Goal: Task Accomplishment & Management: Manage account settings

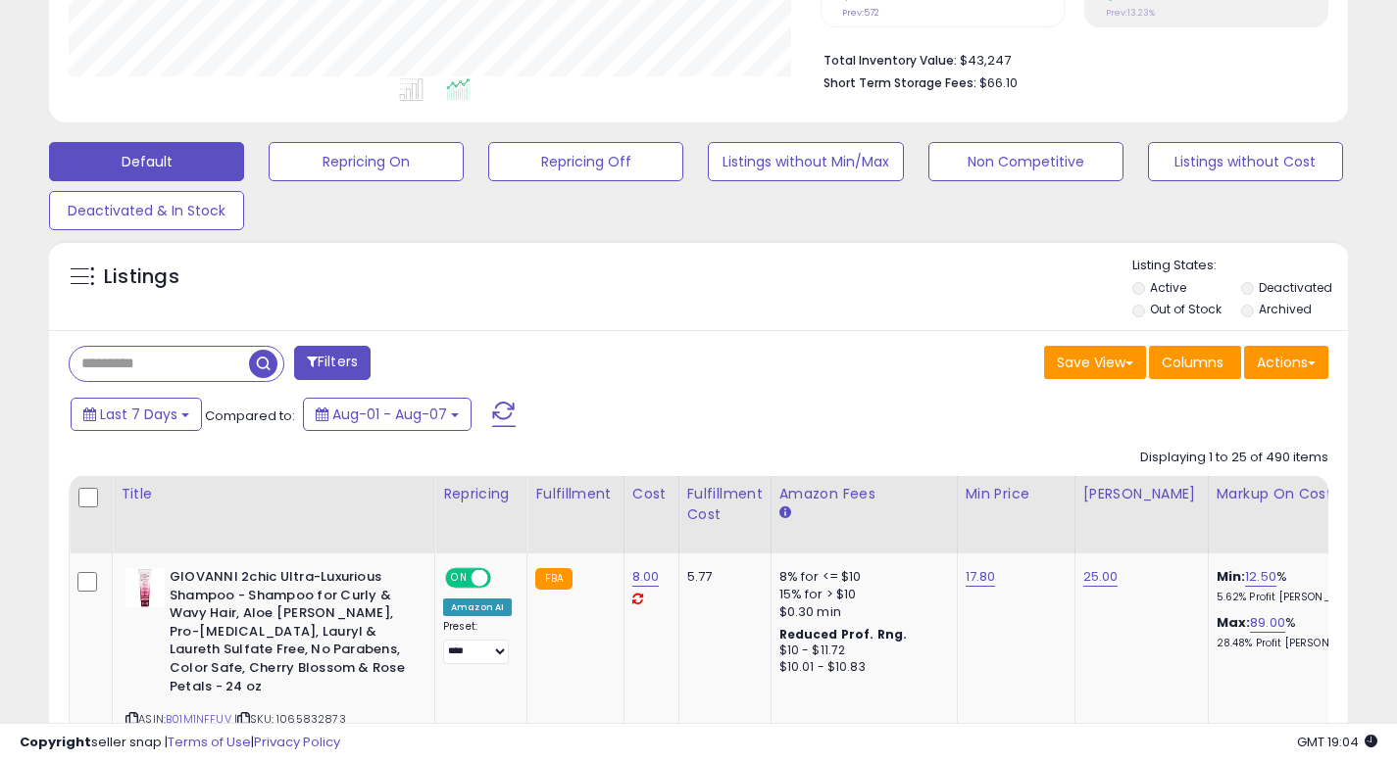
scroll to position [479, 0]
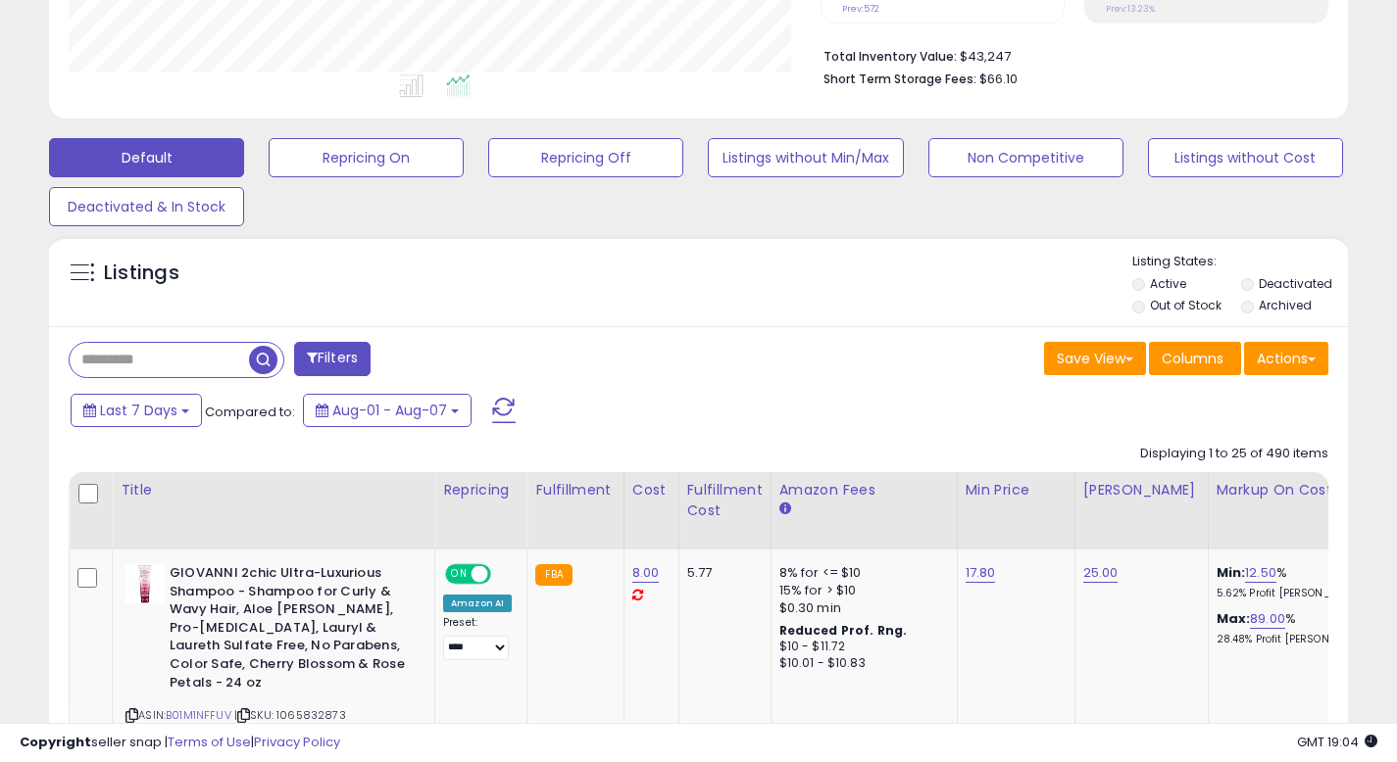
click at [1153, 307] on label "Out of Stock" at bounding box center [1186, 305] width 72 height 17
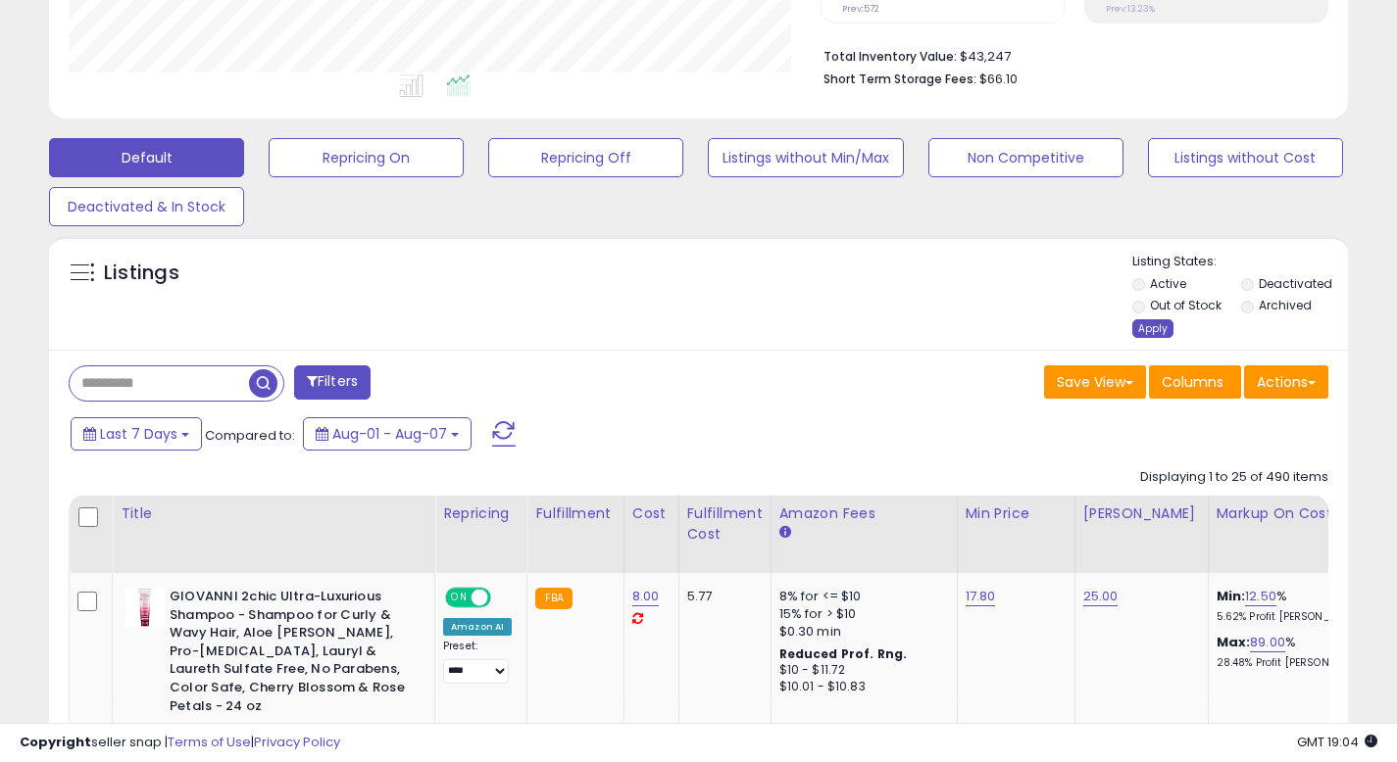
click at [1152, 328] on div "Apply" at bounding box center [1152, 328] width 41 height 19
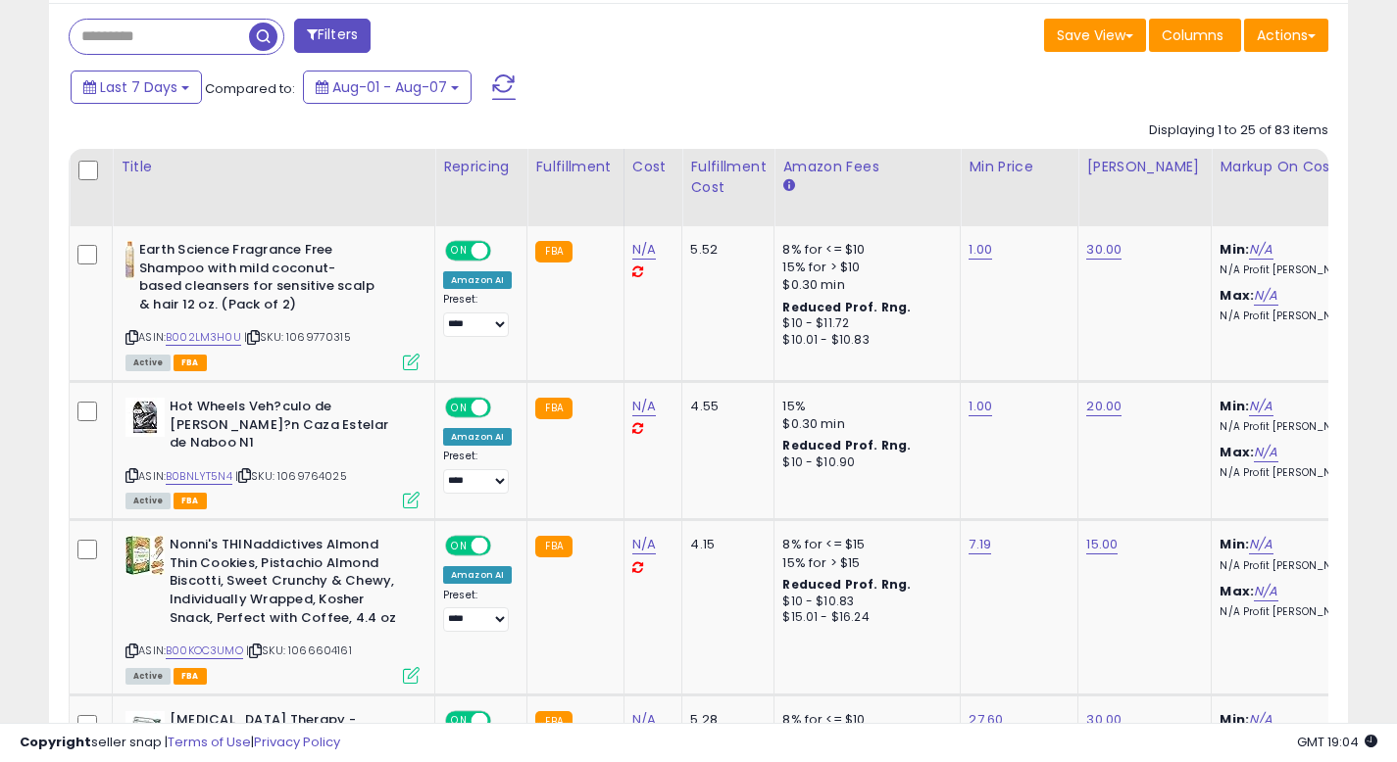
scroll to position [402, 752]
click at [482, 163] on div "Repricing" at bounding box center [480, 167] width 75 height 21
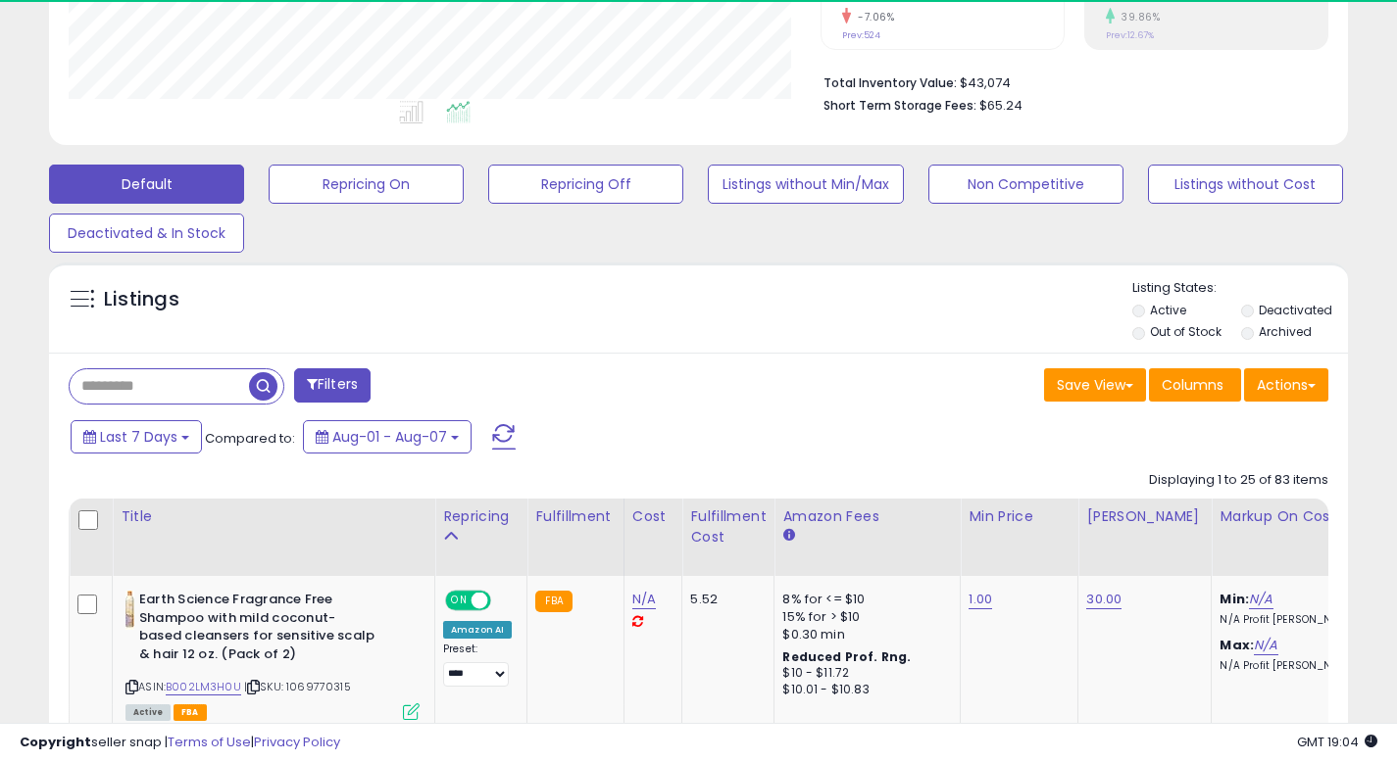
scroll to position [803, 0]
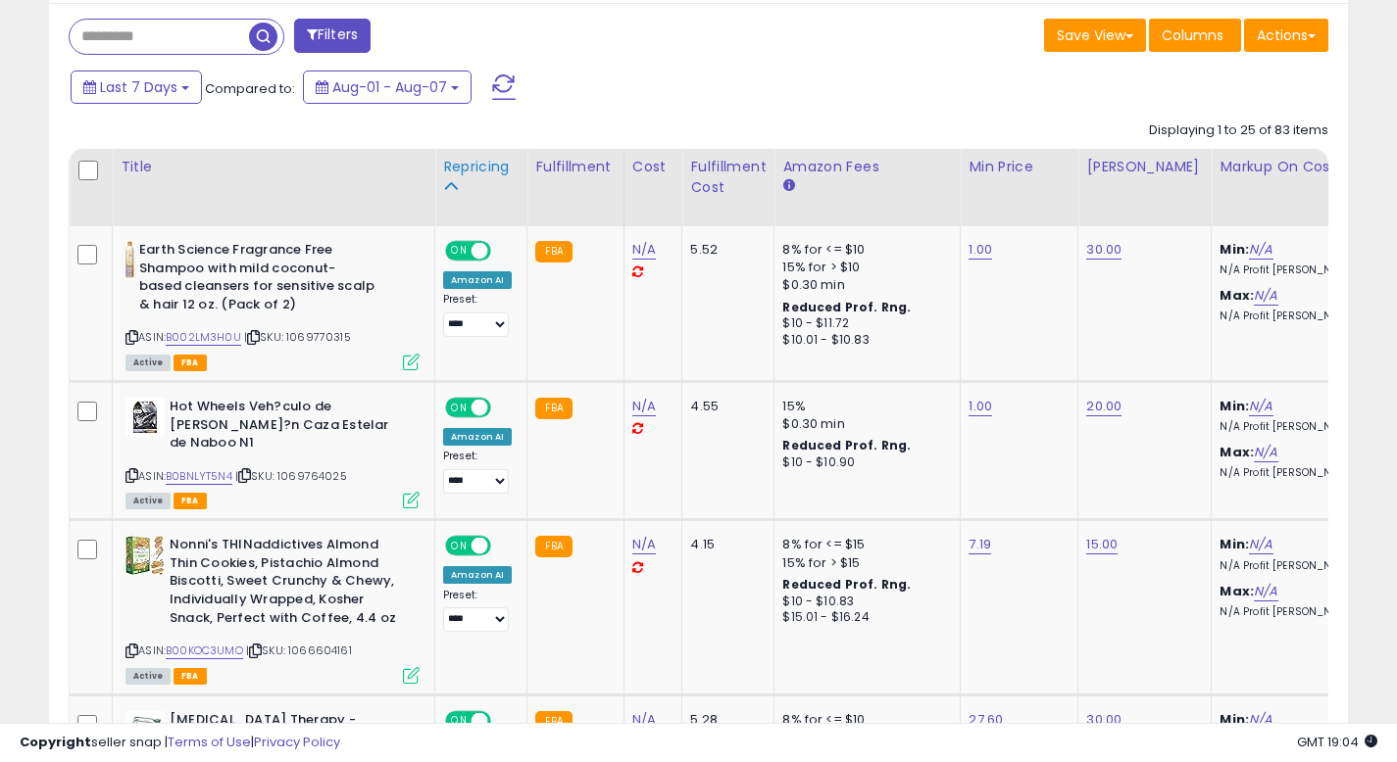
click at [480, 174] on div "Repricing" at bounding box center [480, 167] width 75 height 21
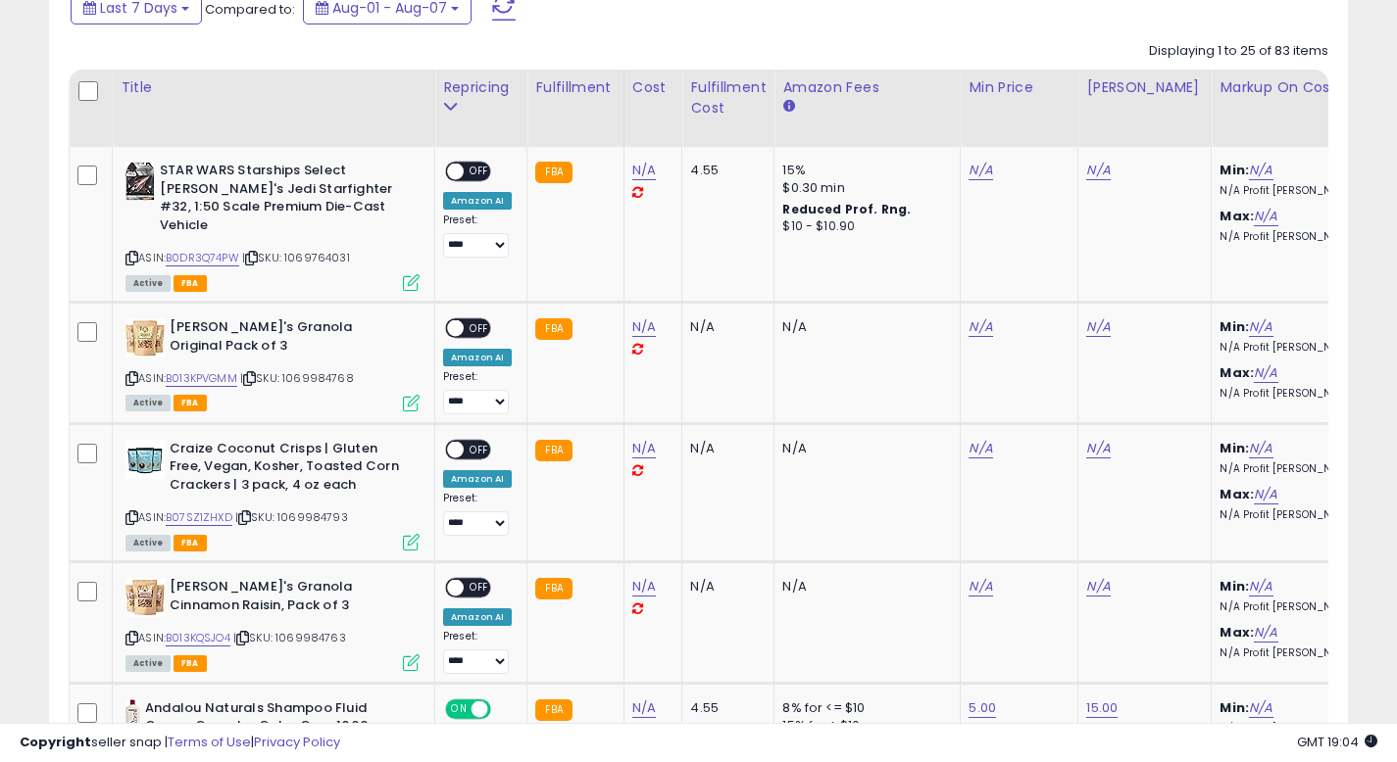
scroll to position [788, 0]
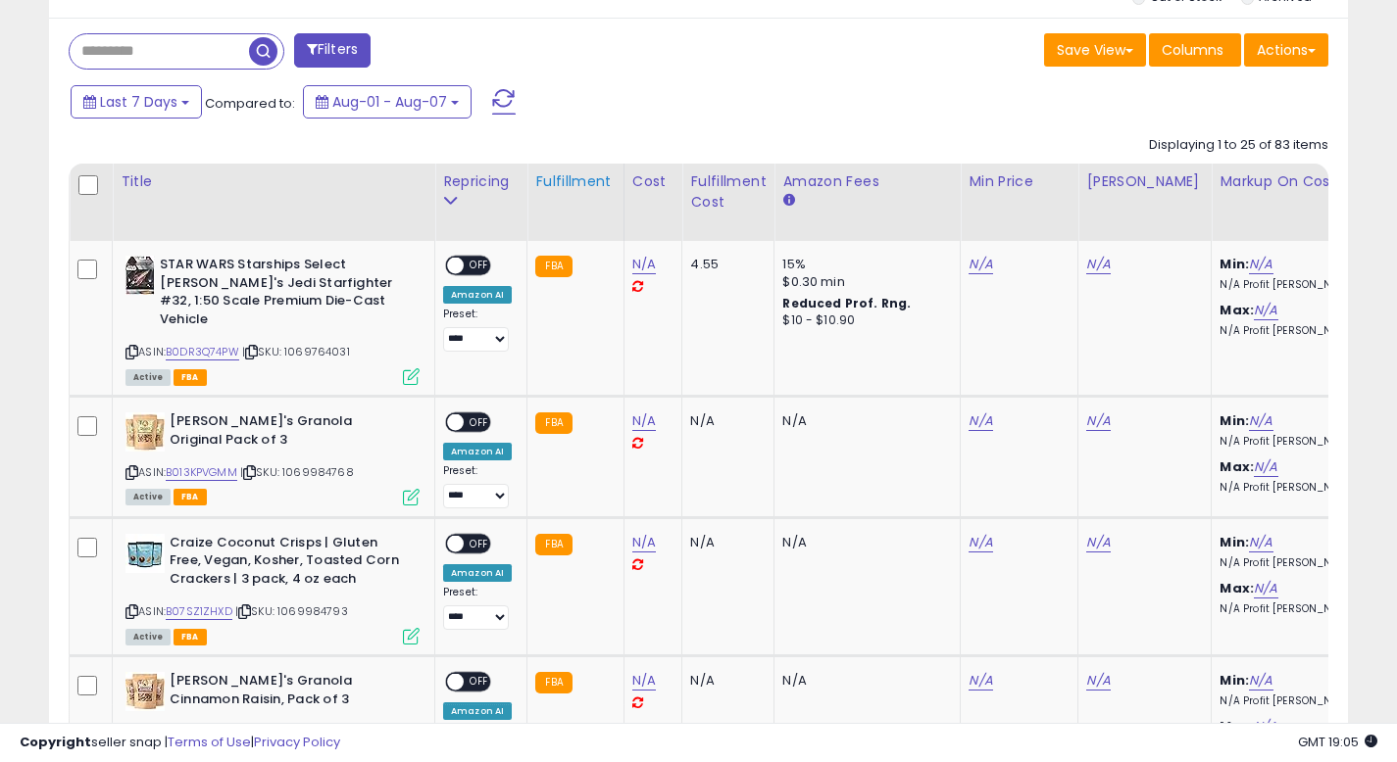
click at [542, 185] on div "Fulfillment" at bounding box center [574, 182] width 79 height 21
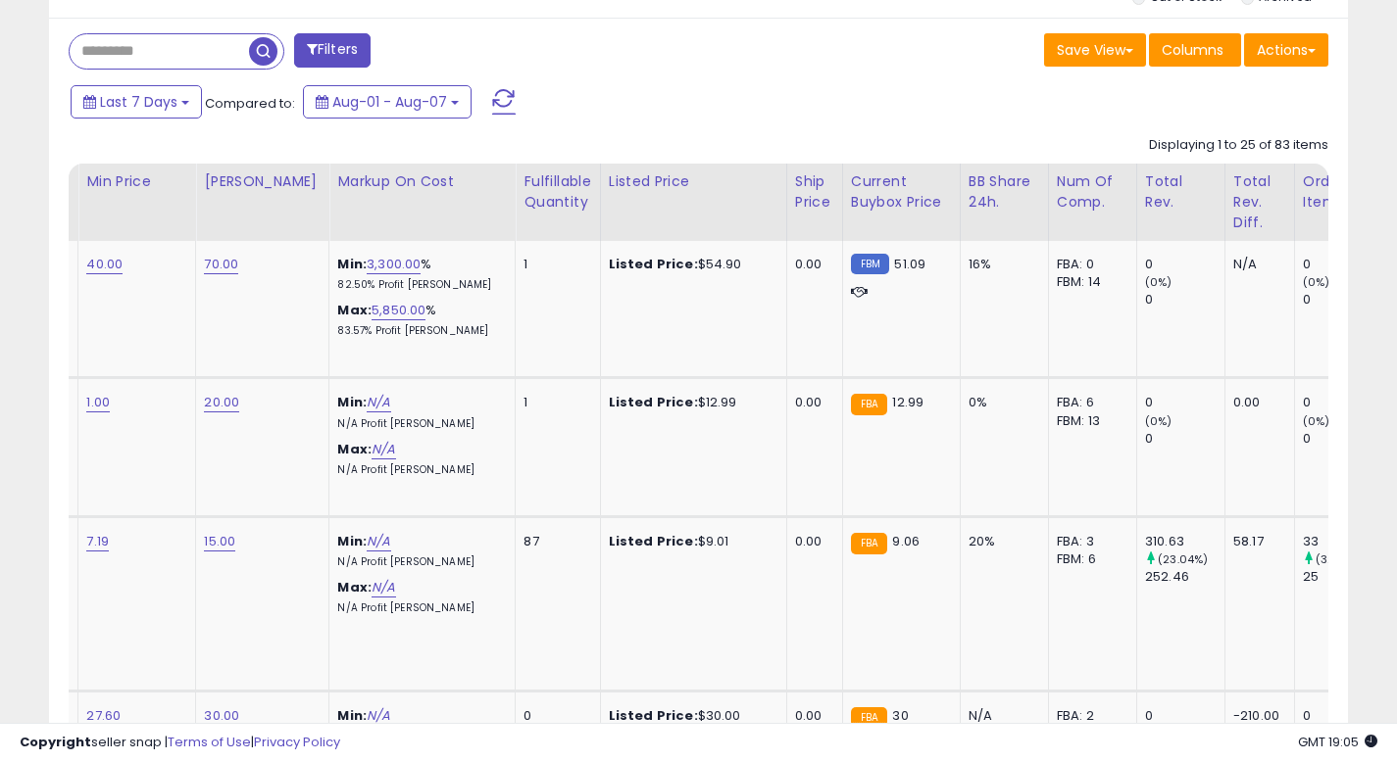
scroll to position [0, 0]
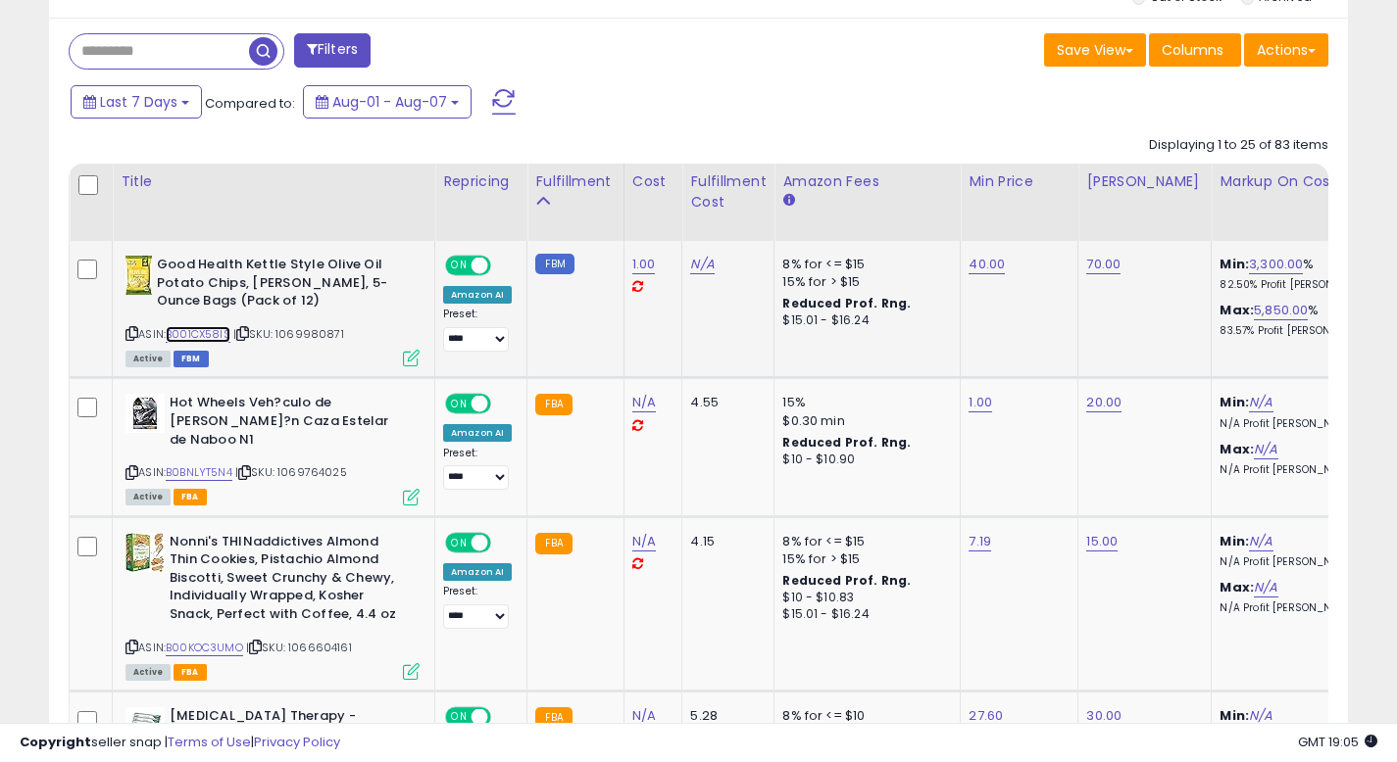
click at [193, 327] on link "B001CX58IS" at bounding box center [198, 334] width 65 height 17
click at [543, 191] on div "Fulfillment" at bounding box center [574, 182] width 79 height 21
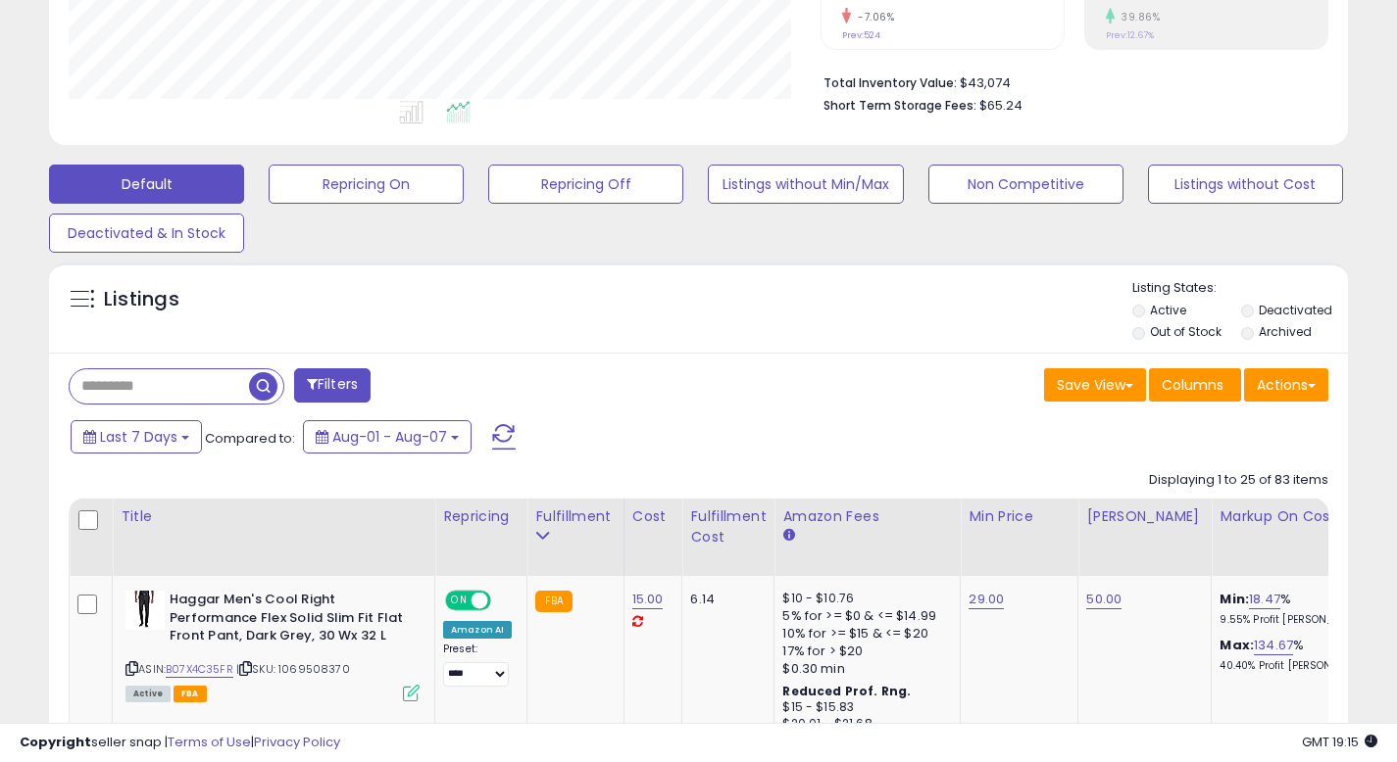
scroll to position [788, 0]
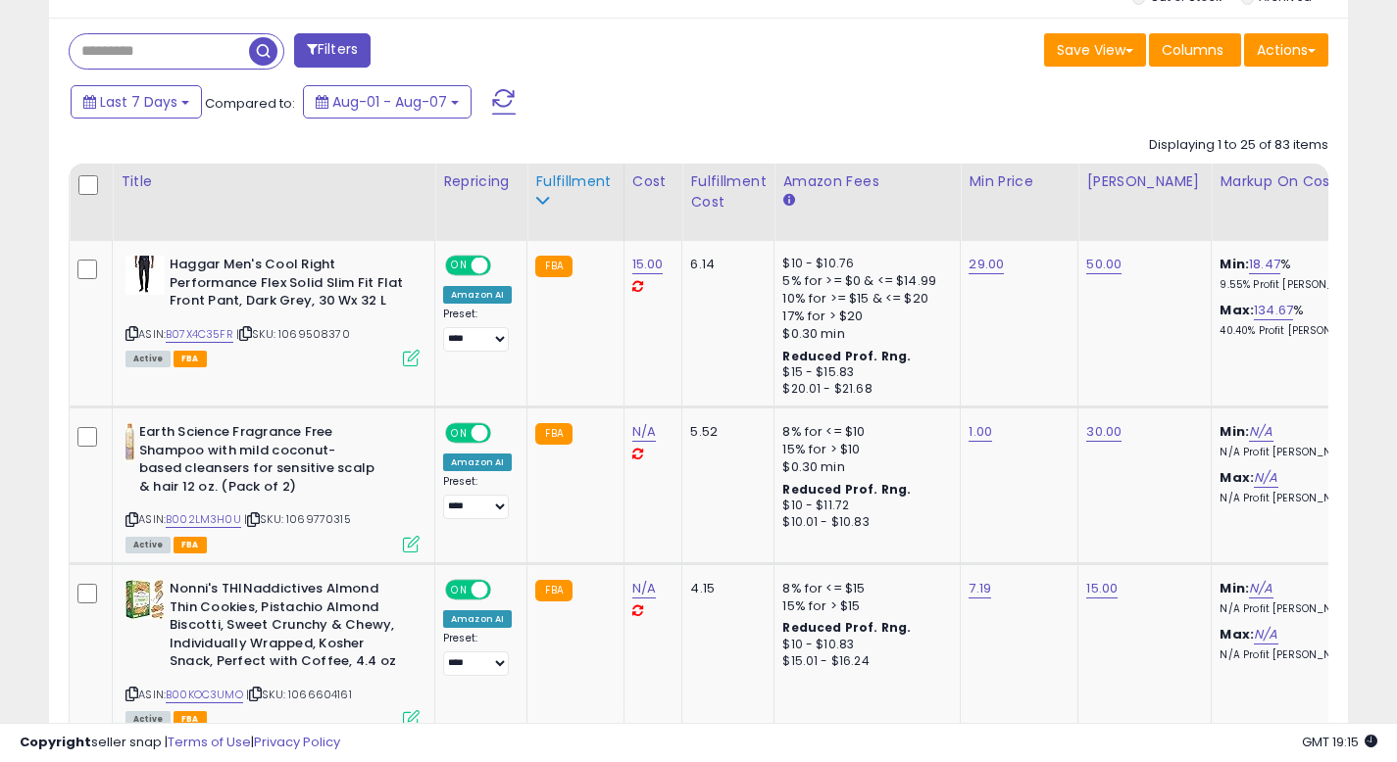
click at [571, 201] on div "Fulfillment" at bounding box center [574, 192] width 79 height 41
click at [546, 183] on div "Fulfillment" at bounding box center [574, 182] width 79 height 21
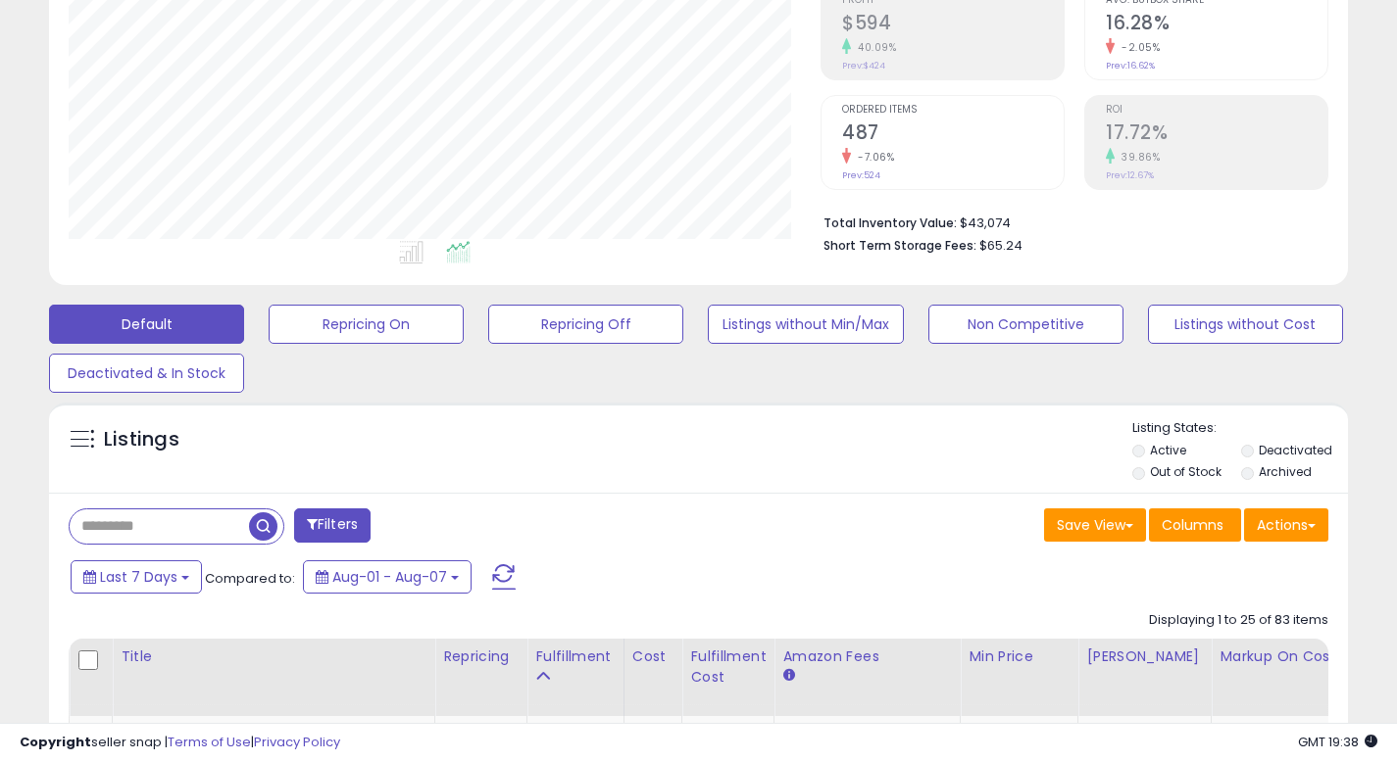
scroll to position [516, 0]
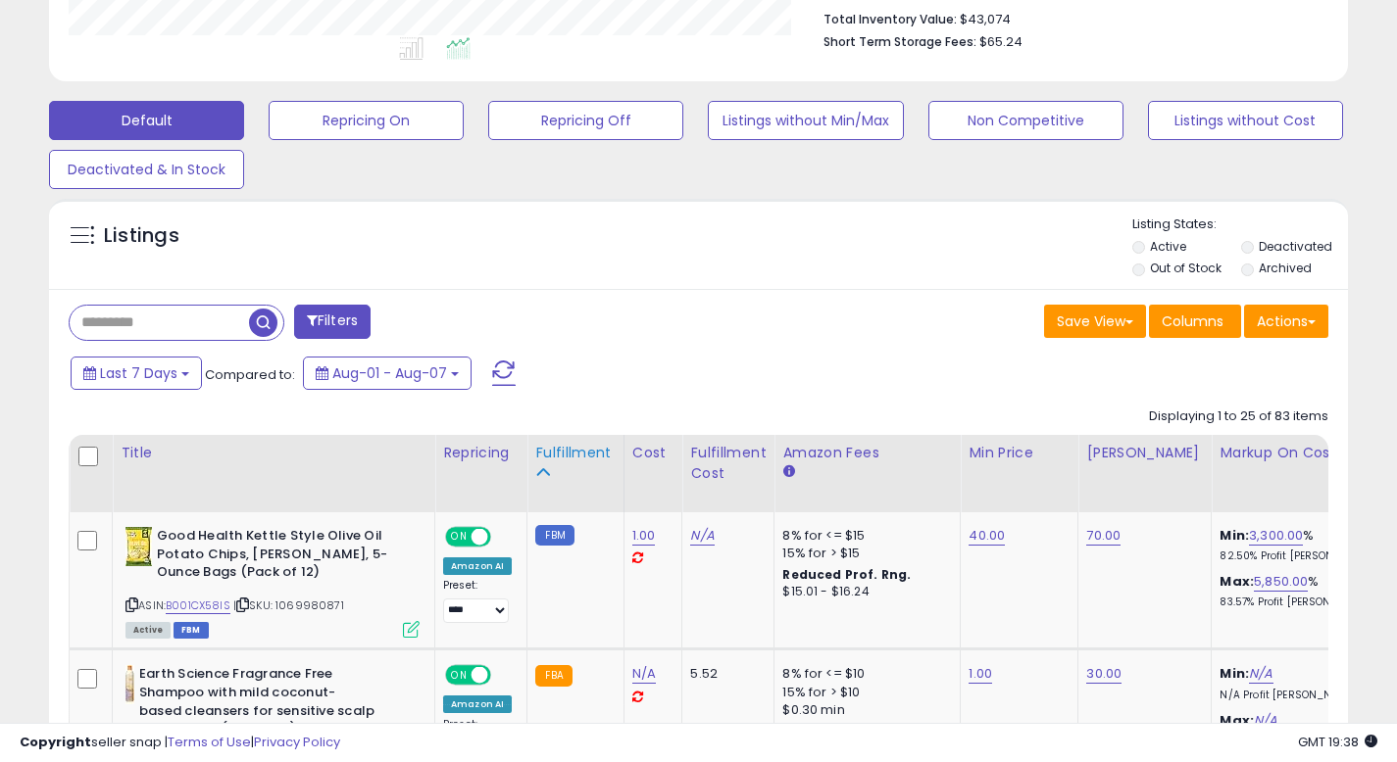
click at [548, 465] on div "Fulfillment" at bounding box center [574, 463] width 79 height 41
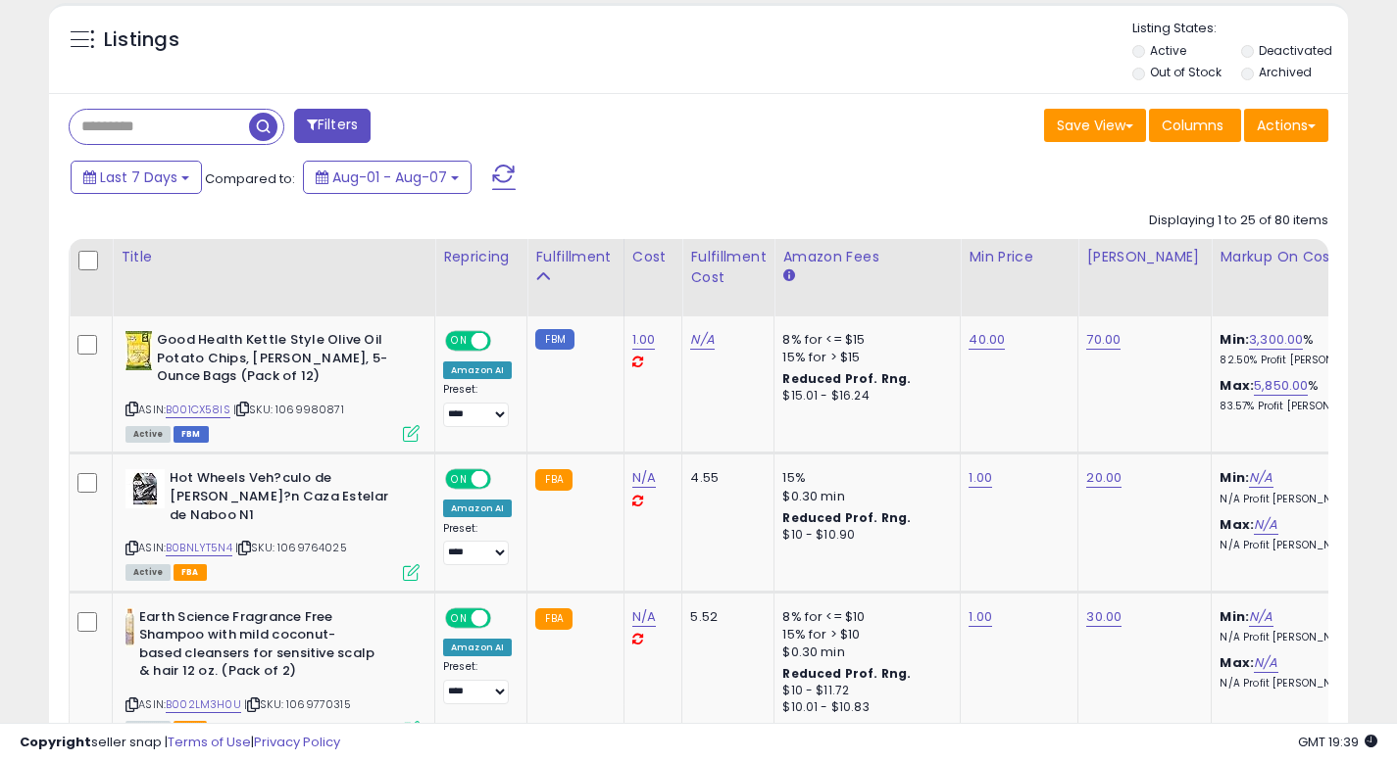
scroll to position [693, 0]
